Goal: Transaction & Acquisition: Purchase product/service

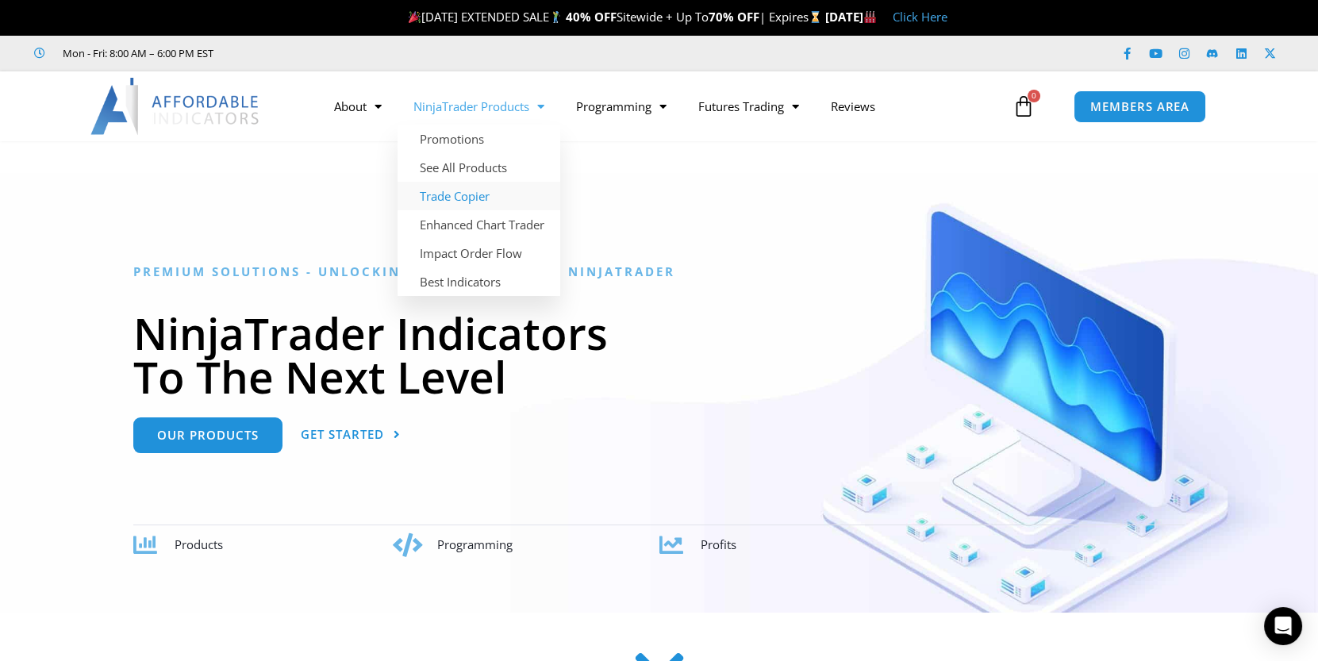
click at [453, 194] on link "Trade Copier" at bounding box center [479, 196] width 163 height 29
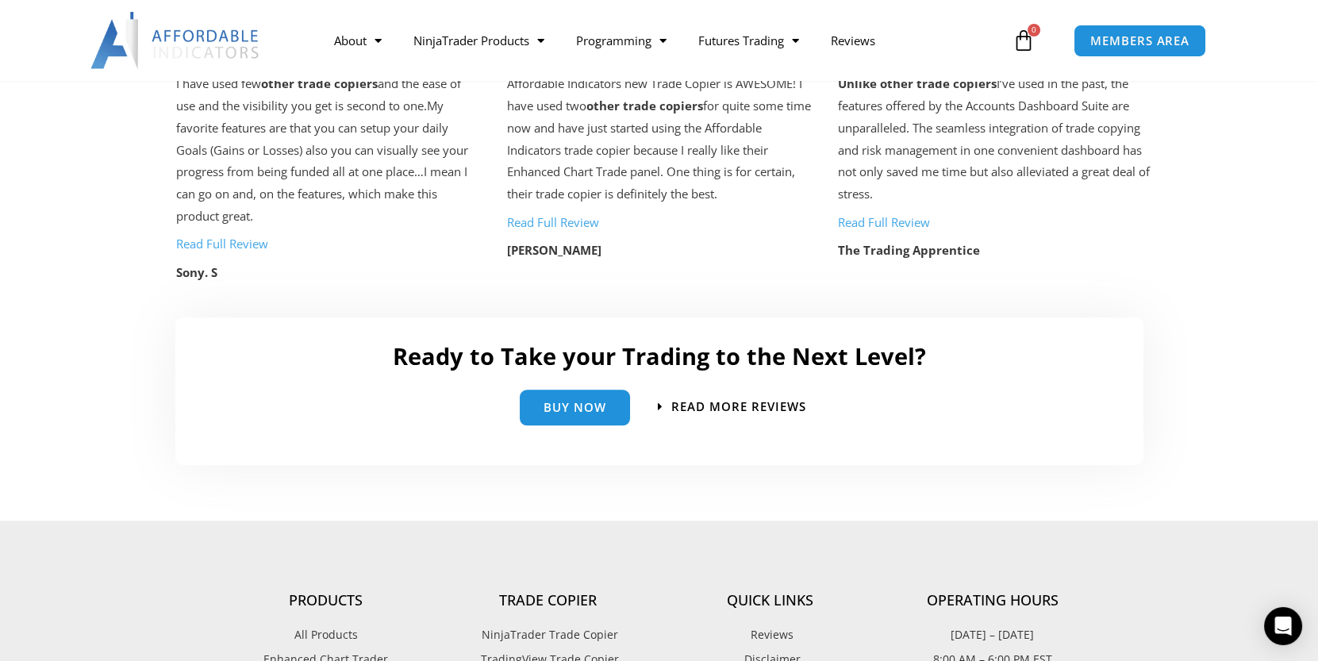
scroll to position [3580, 0]
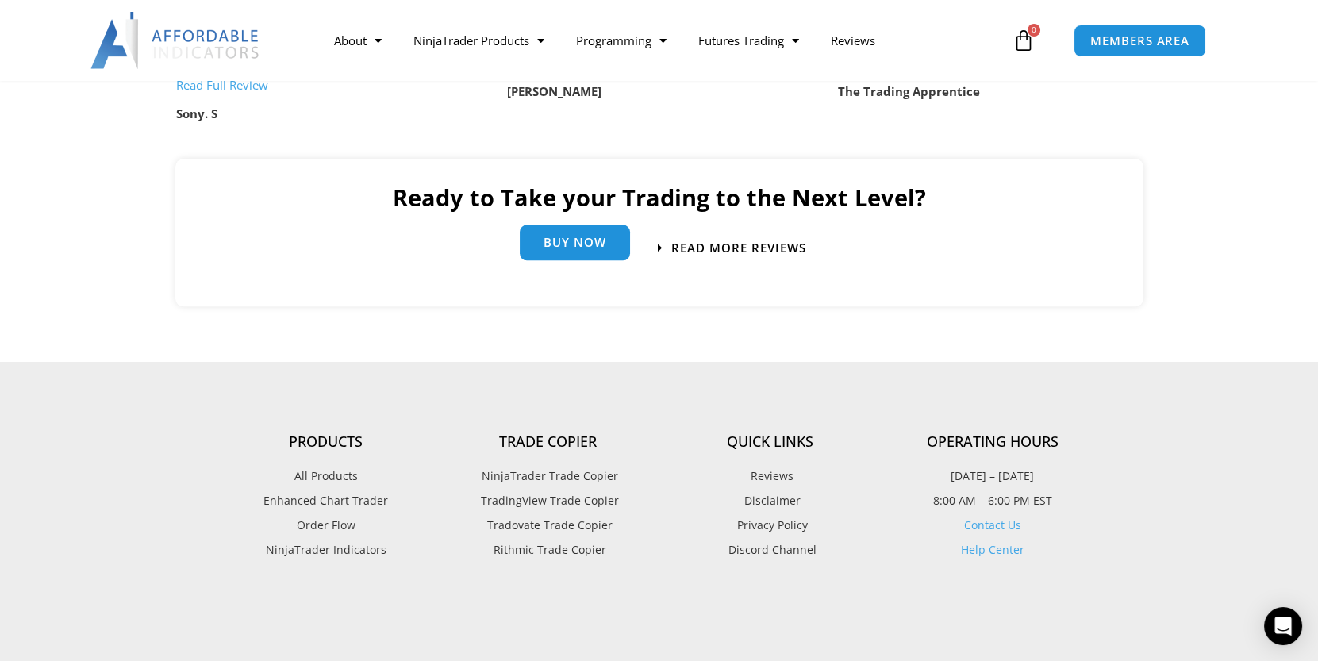
click at [567, 243] on span "Buy Now" at bounding box center [575, 242] width 63 height 12
